Goal: Find specific page/section: Find specific page/section

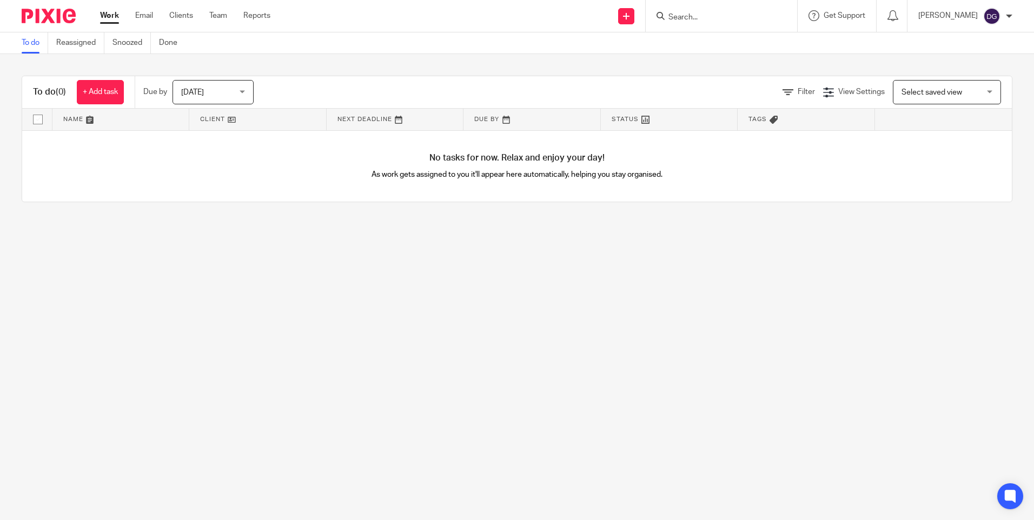
click at [714, 16] on input "Search" at bounding box center [715, 18] width 97 height 10
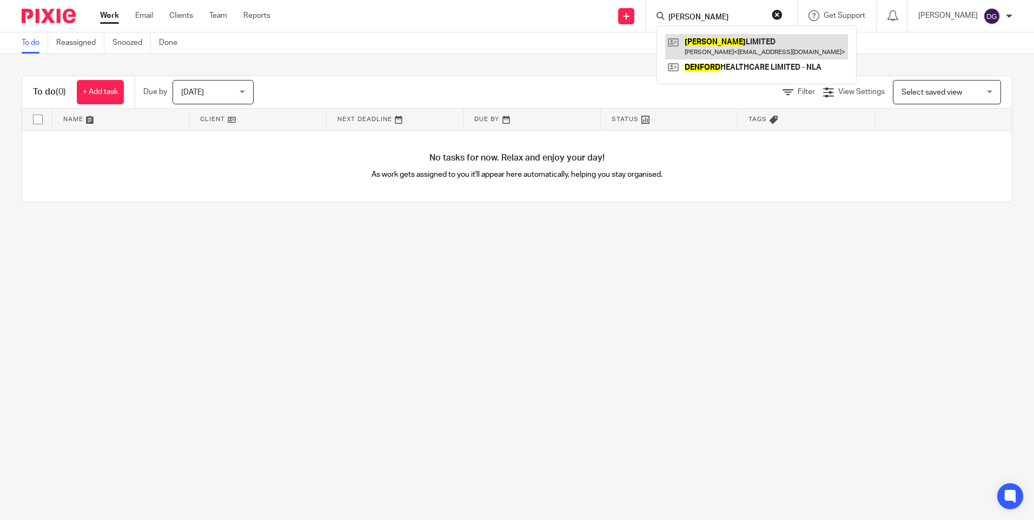
type input "[PERSON_NAME]"
click at [721, 44] on link at bounding box center [756, 46] width 183 height 25
